Goal: Navigation & Orientation: Find specific page/section

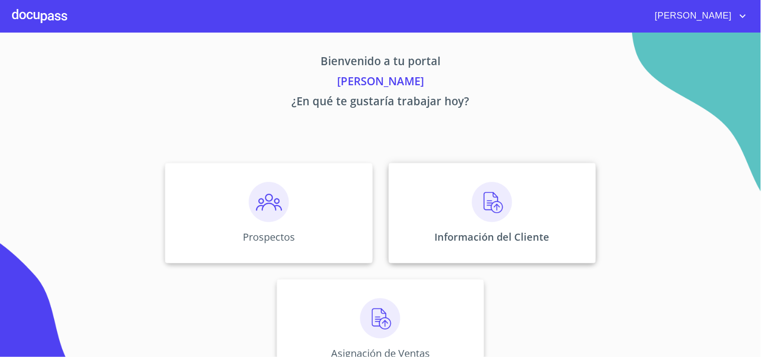
click at [487, 204] on img at bounding box center [492, 202] width 40 height 40
click at [733, 14] on span "[PERSON_NAME]" at bounding box center [692, 16] width 89 height 16
click at [738, 19] on li "Salir" at bounding box center [733, 21] width 33 height 18
